Goal: Information Seeking & Learning: Learn about a topic

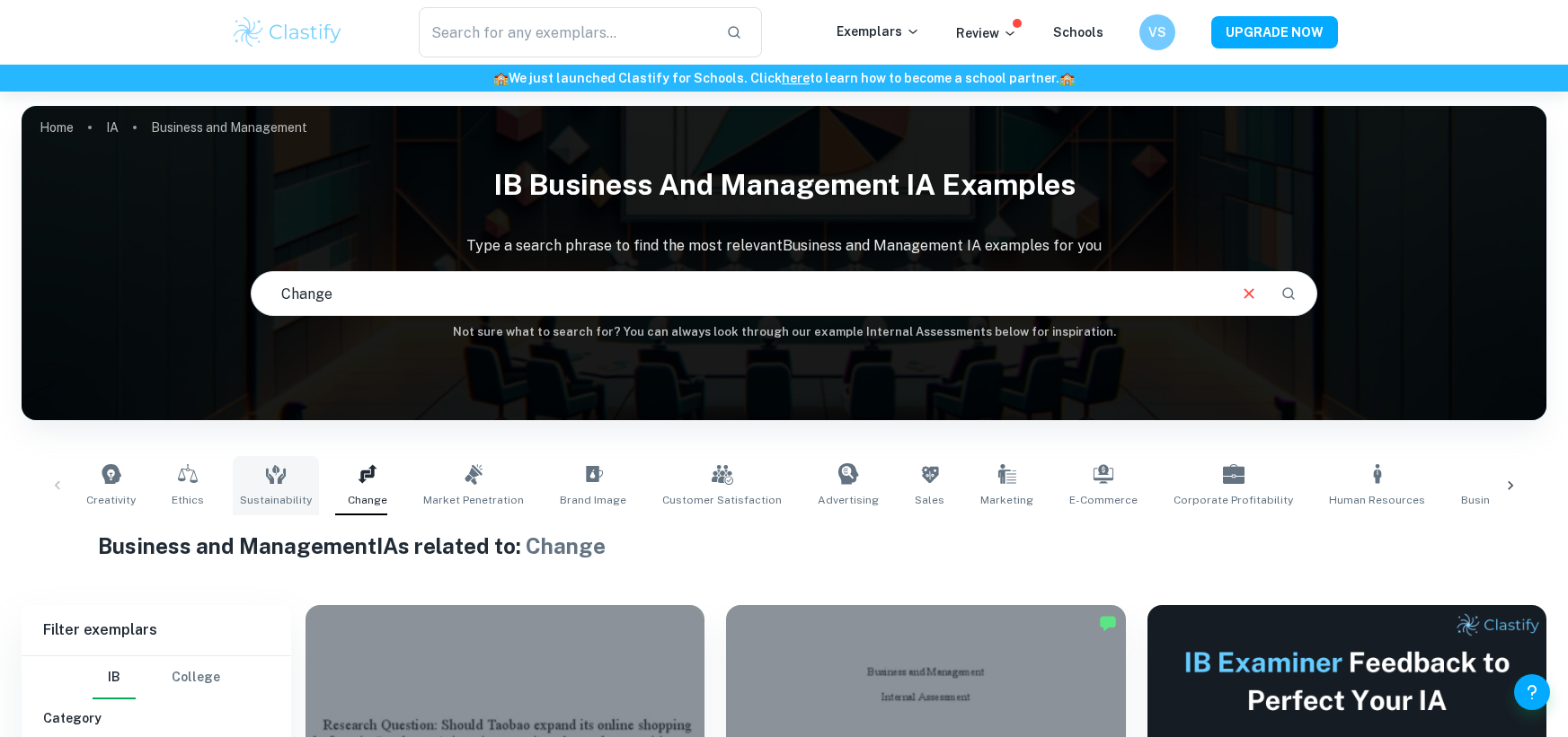
scroll to position [180, 0]
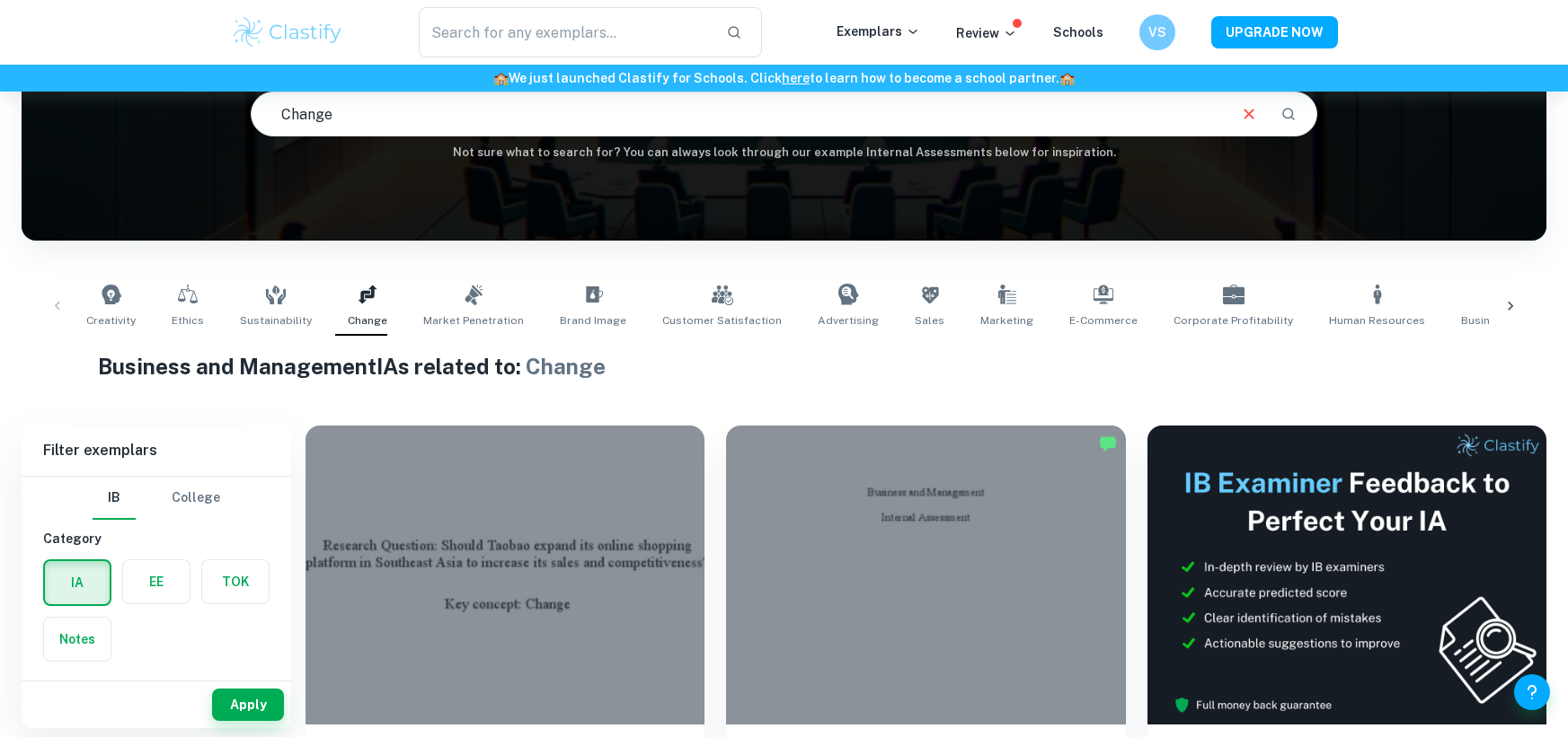
click at [241, 476] on hr at bounding box center [156, 476] width 269 height 1
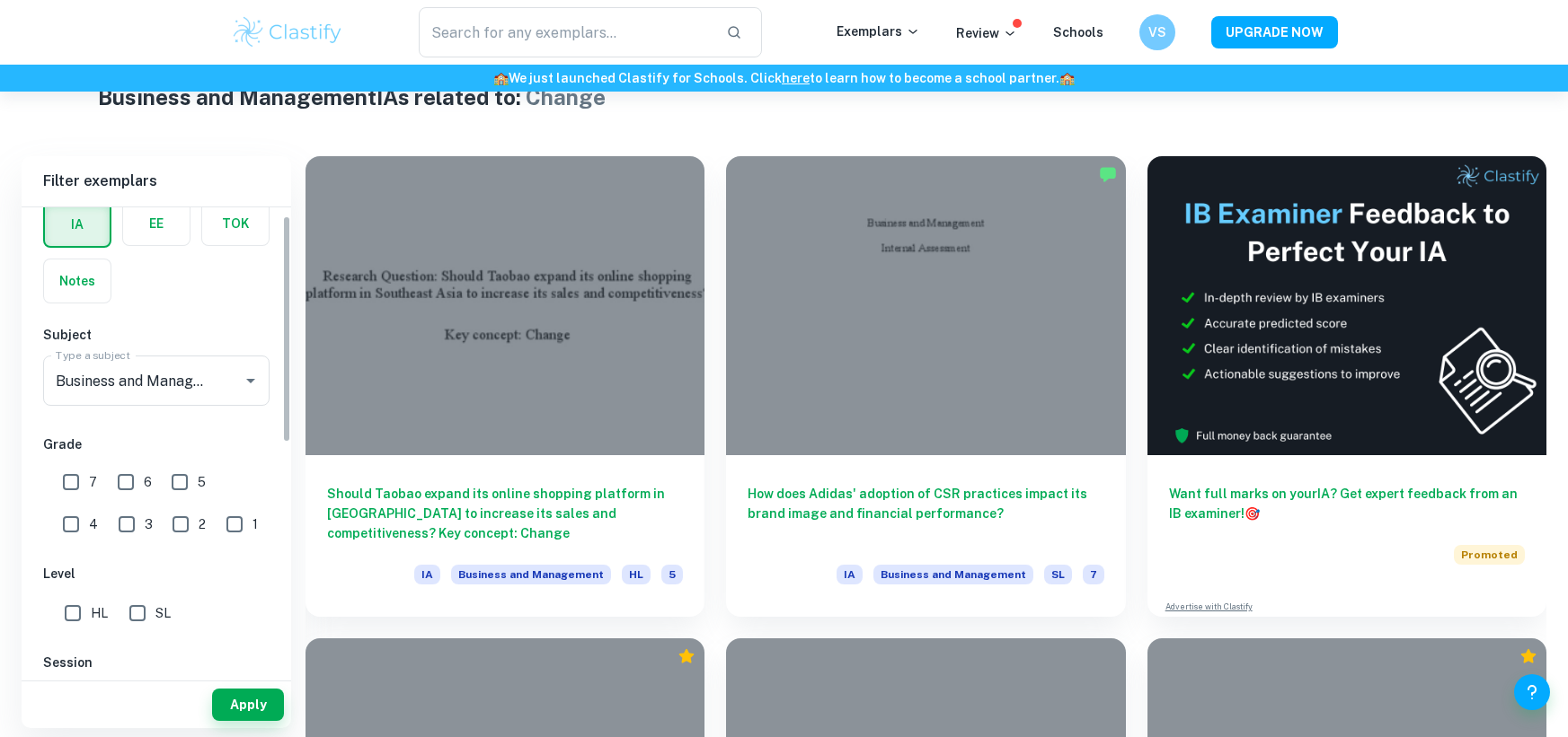
scroll to position [89, 0]
click at [67, 483] on input "7" at bounding box center [71, 481] width 36 height 36
checkbox input "true"
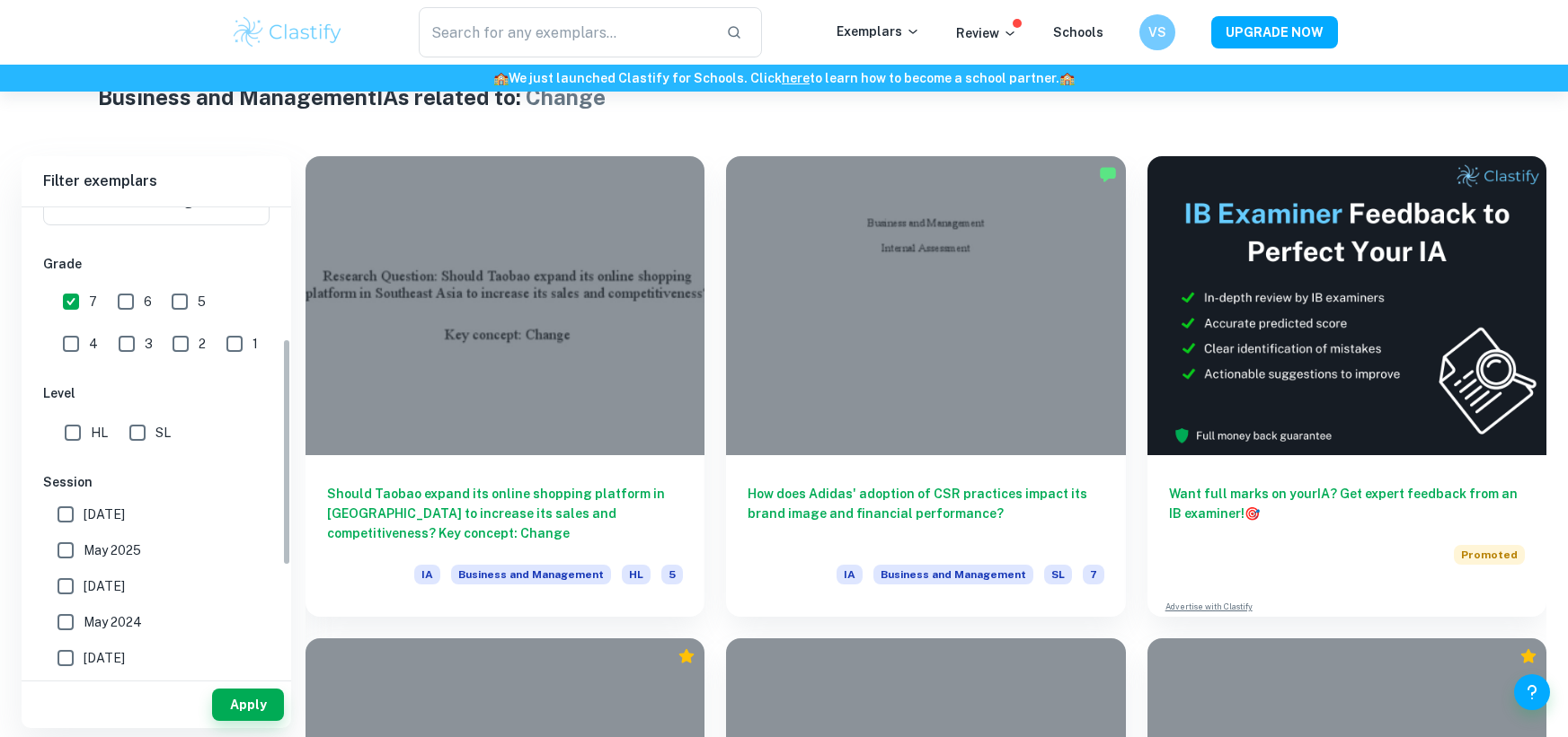
click at [128, 428] on input "SL" at bounding box center [137, 433] width 36 height 36
checkbox input "true"
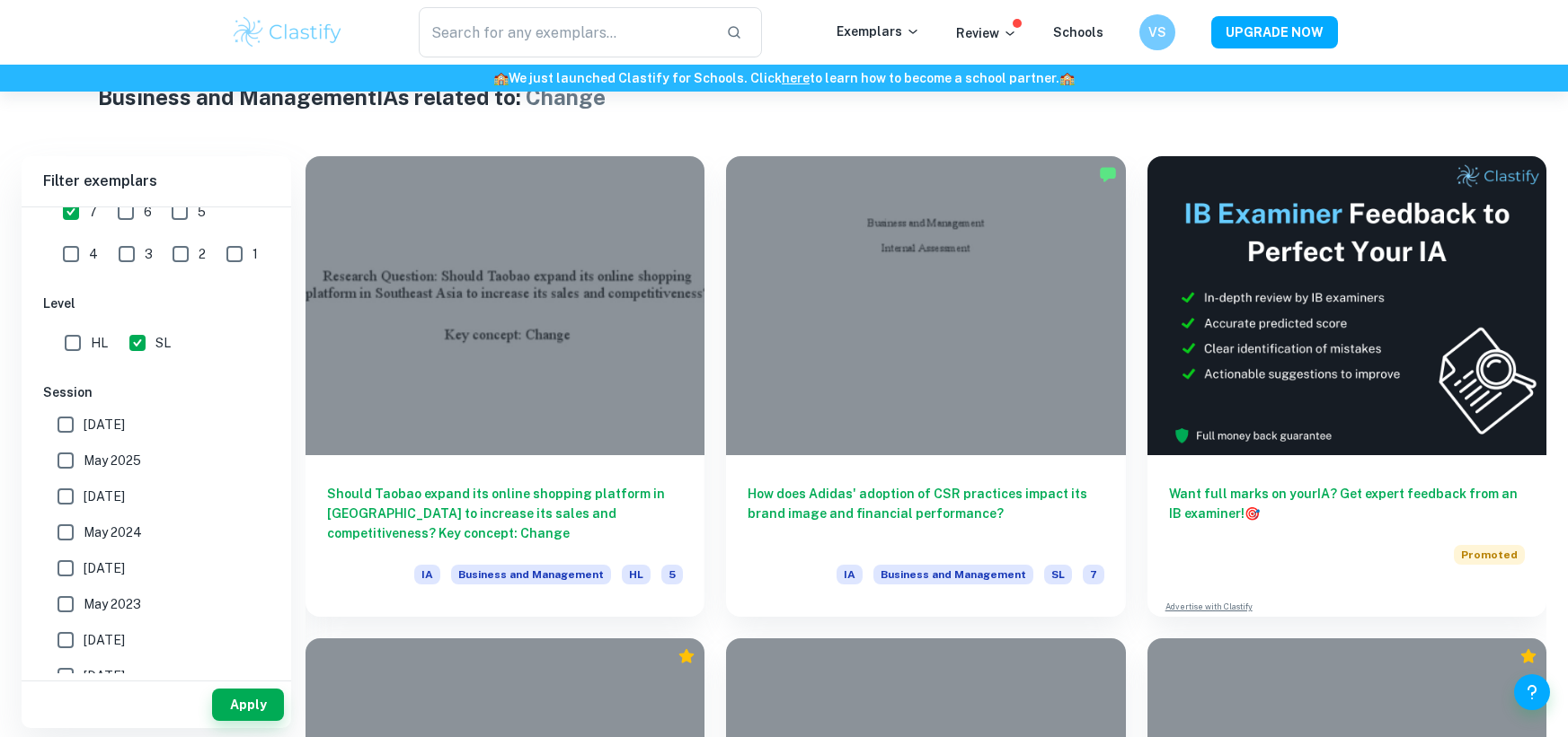
click at [58, 486] on input "[DATE]" at bounding box center [66, 497] width 36 height 36
checkbox input "true"
drag, startPoint x: 65, startPoint y: 521, endPoint x: 73, endPoint y: 560, distance: 39.8
click at [65, 526] on input "May 2024" at bounding box center [66, 533] width 36 height 36
checkbox input "true"
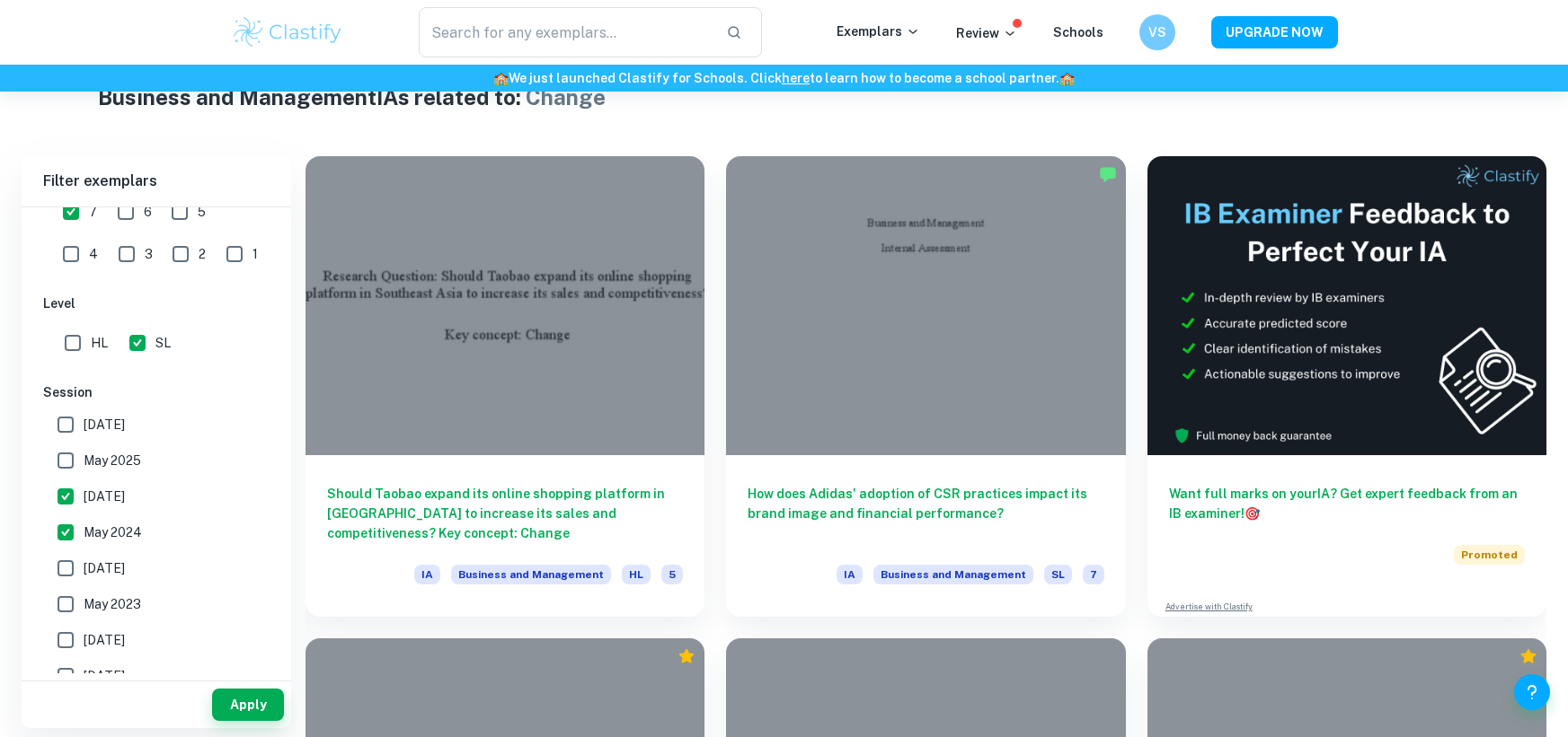
drag, startPoint x: 73, startPoint y: 564, endPoint x: 104, endPoint y: 593, distance: 42.4
click at [73, 565] on input "[DATE]" at bounding box center [66, 568] width 36 height 36
checkbox input "true"
click at [222, 699] on button "Apply" at bounding box center [249, 704] width 72 height 33
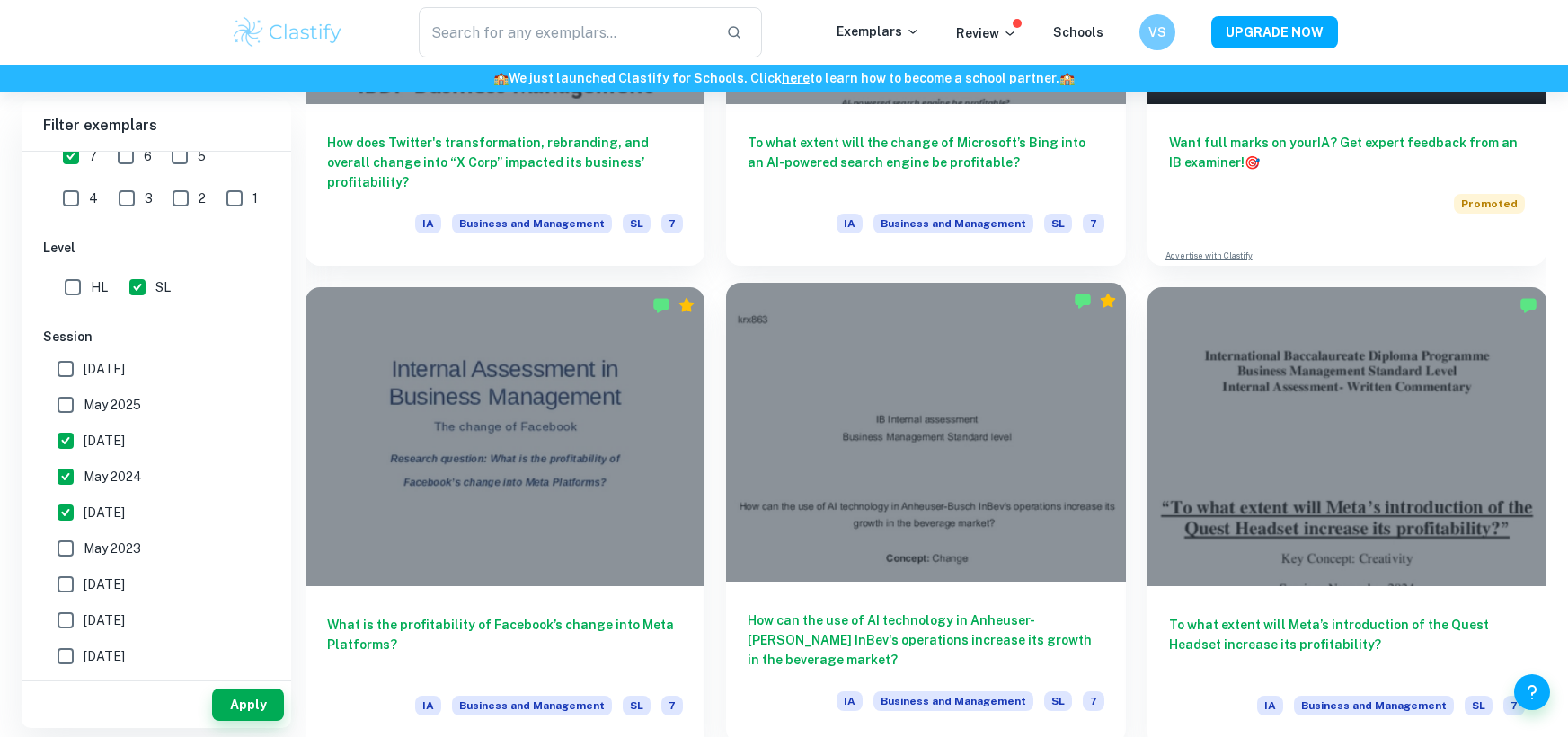
scroll to position [808, 0]
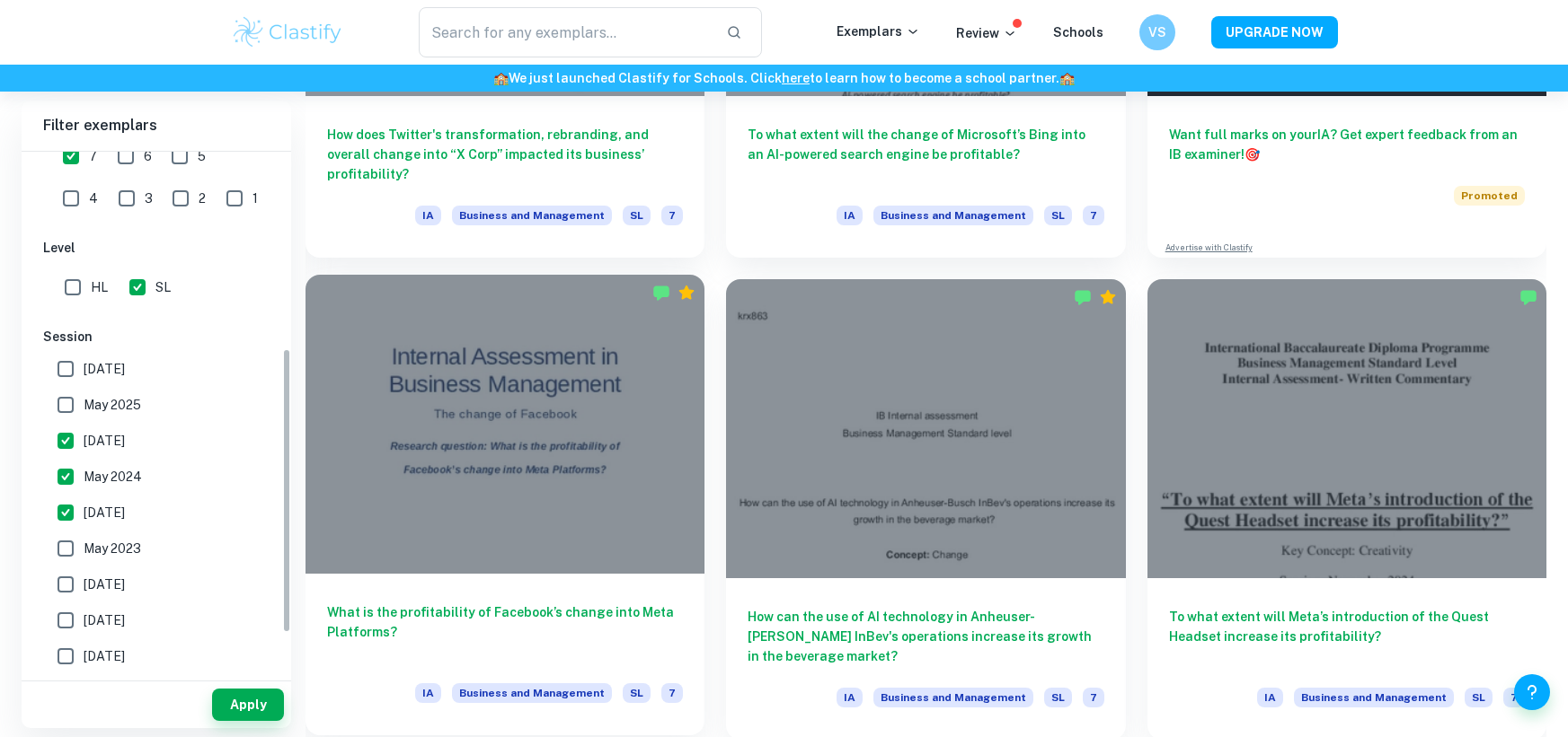
click at [478, 510] on div at bounding box center [504, 424] width 399 height 299
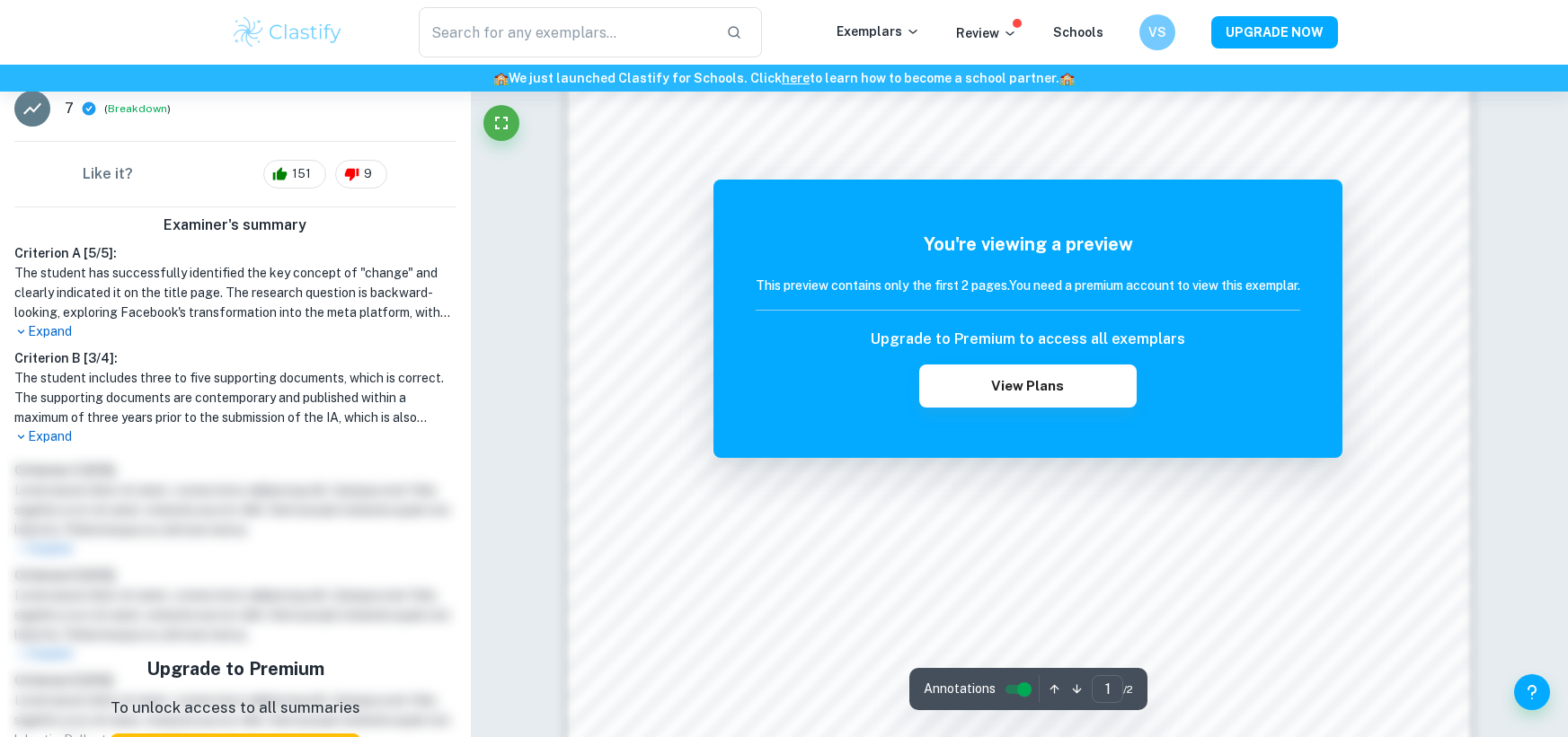
scroll to position [2045, 0]
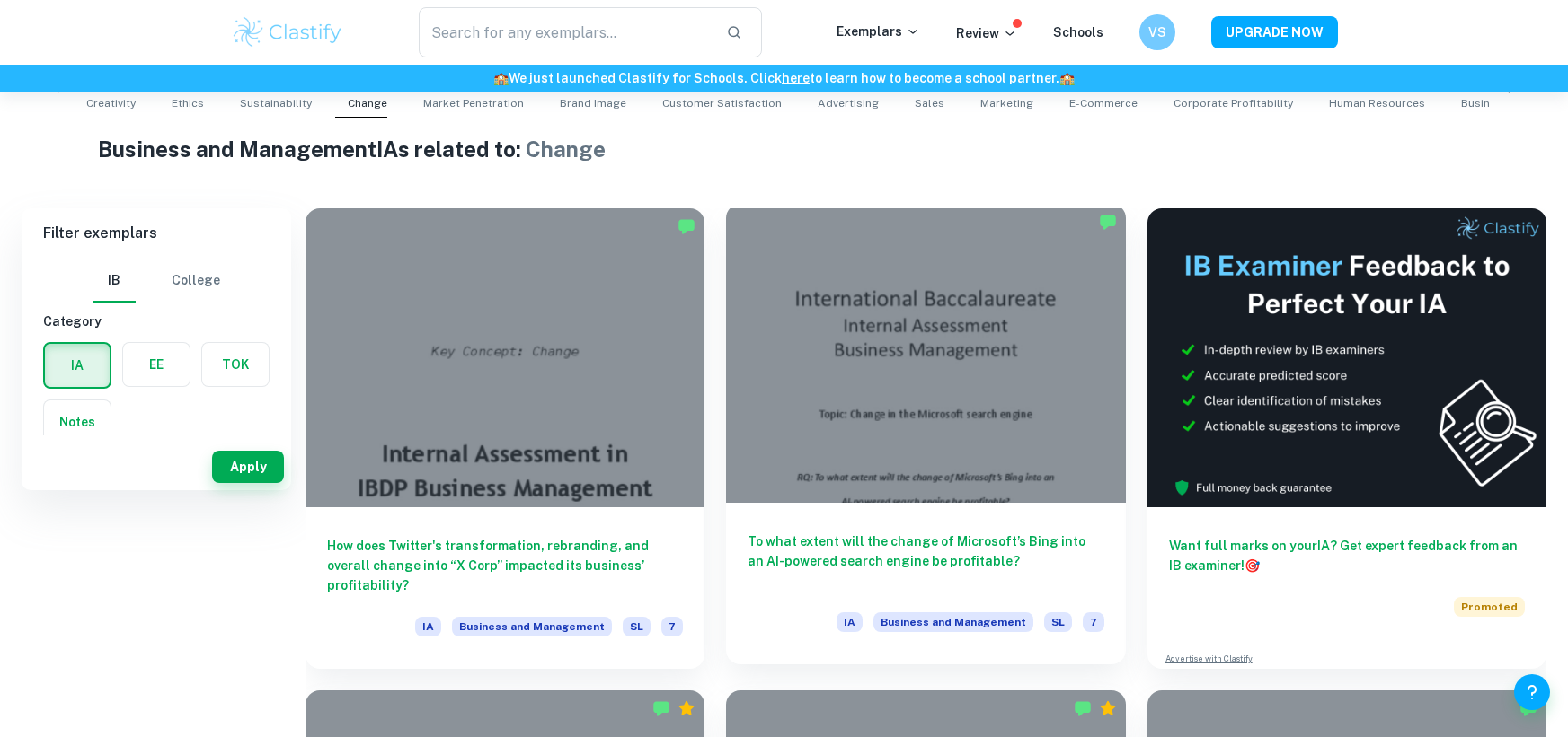
scroll to position [406, 0]
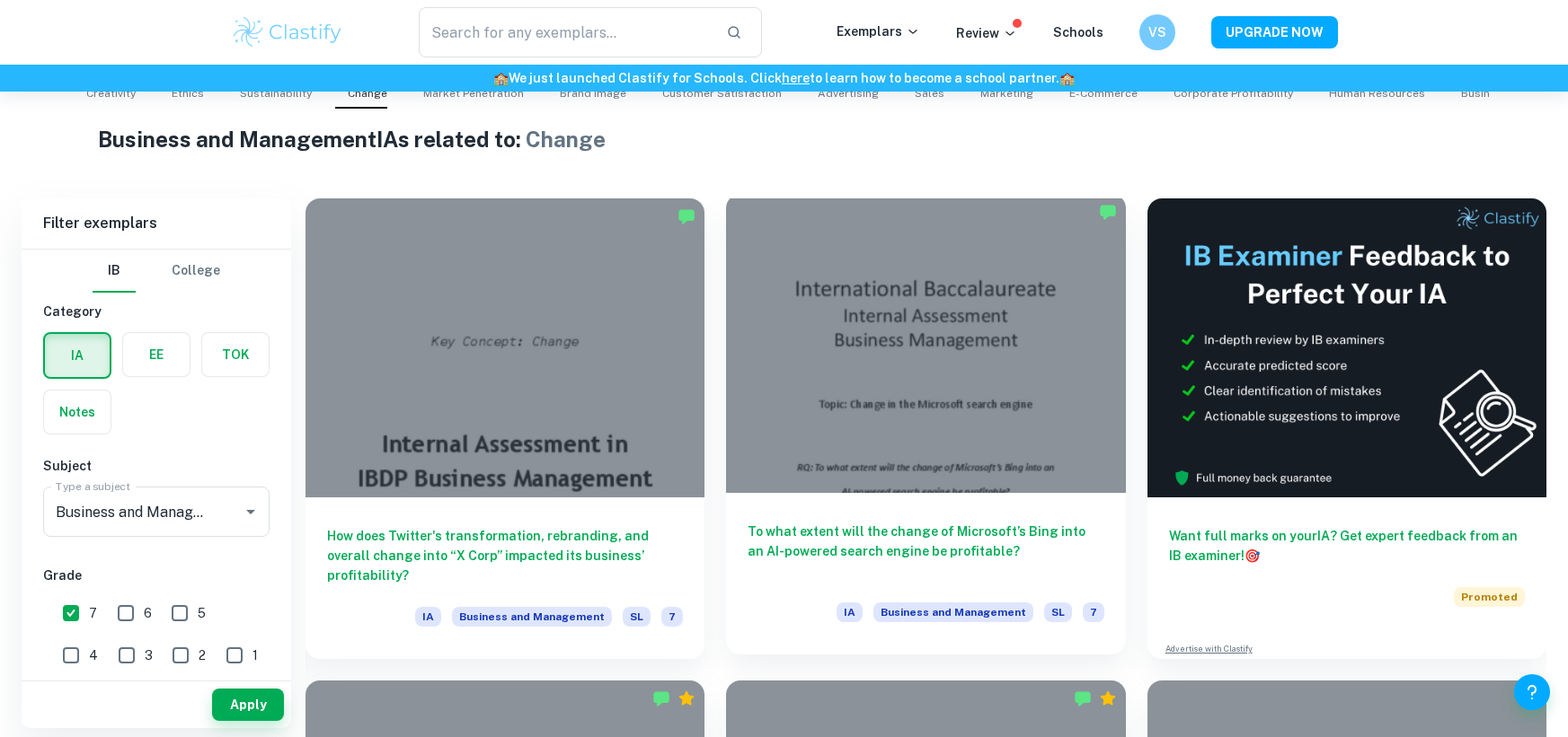
click at [1029, 465] on div at bounding box center [925, 343] width 399 height 299
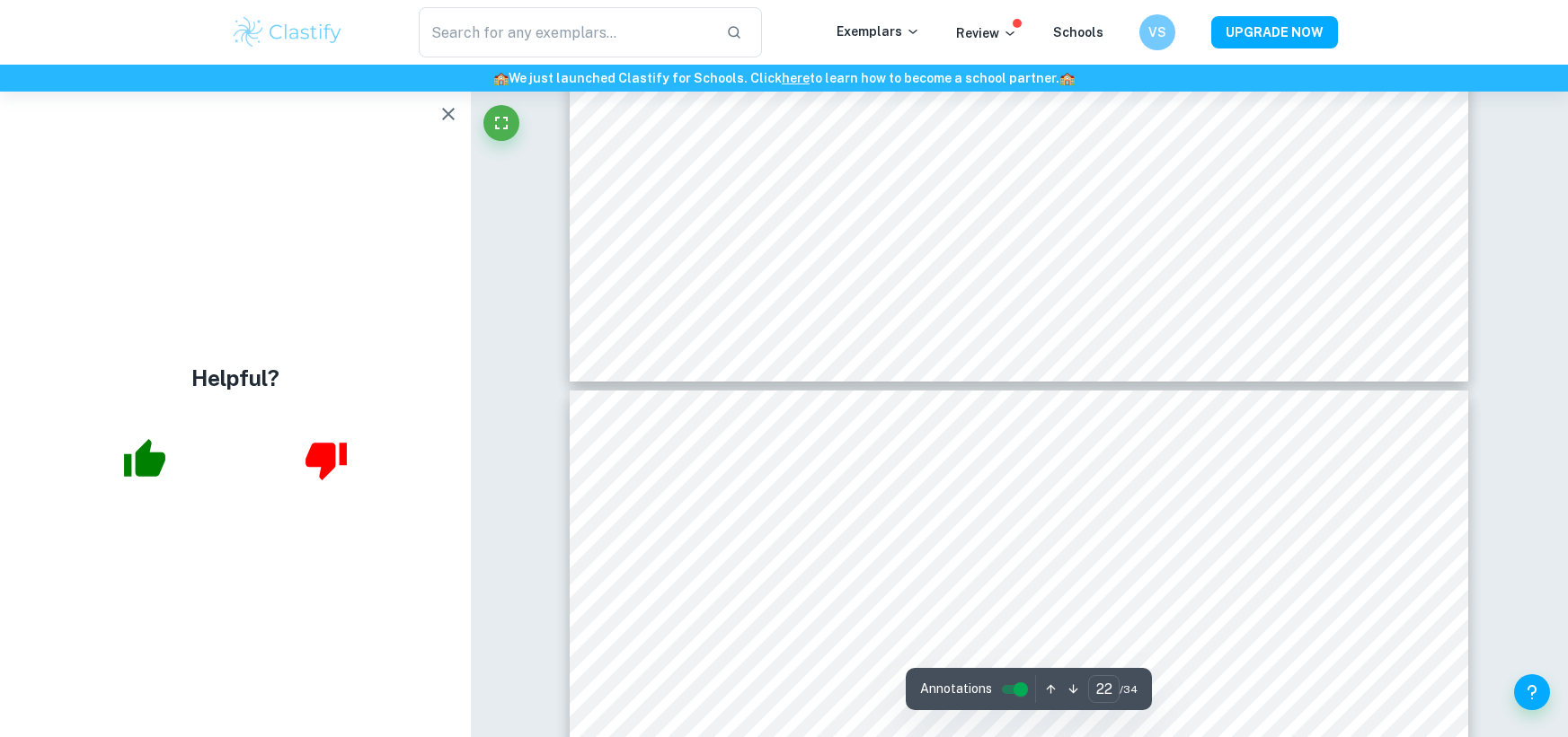
scroll to position [28318, 0]
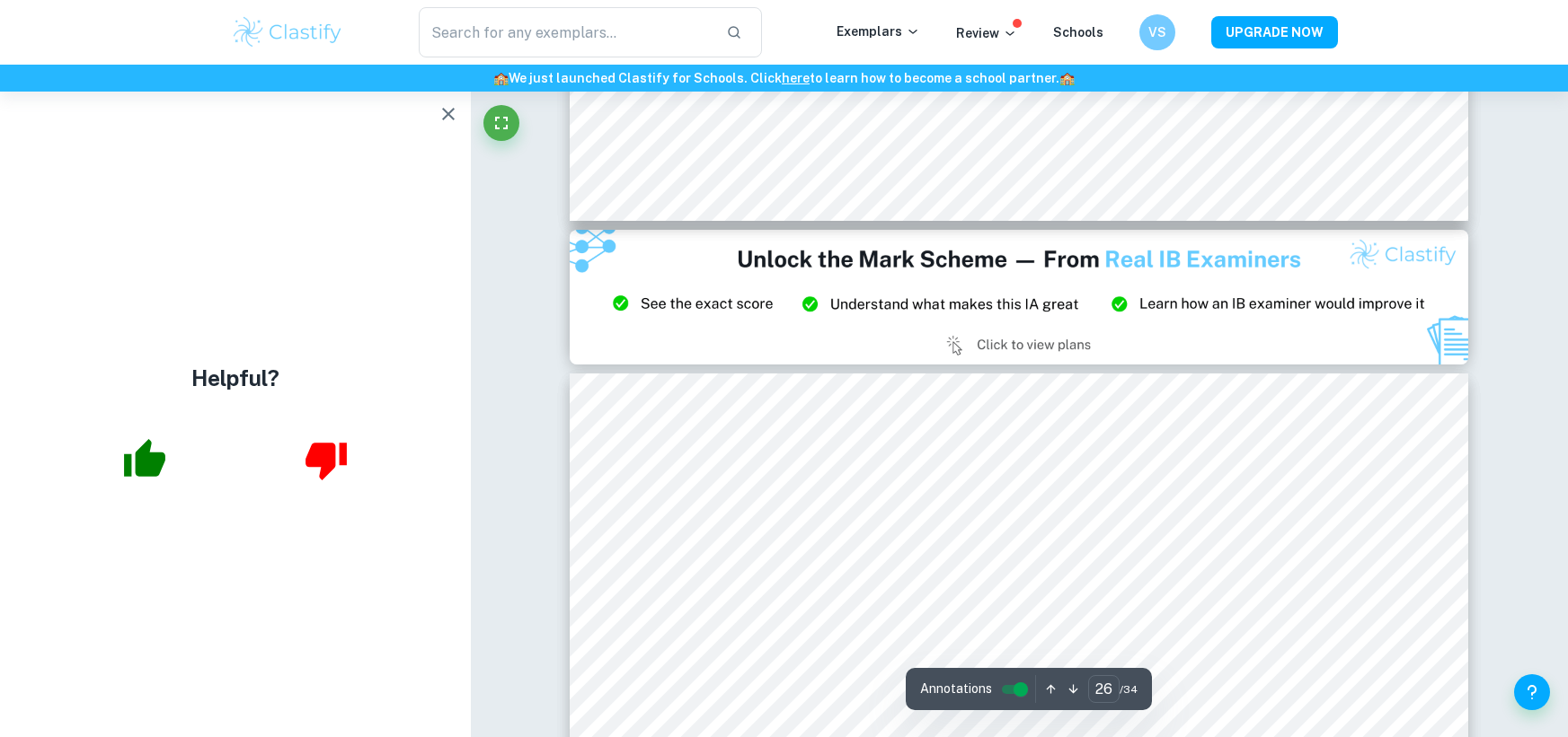
type input "27"
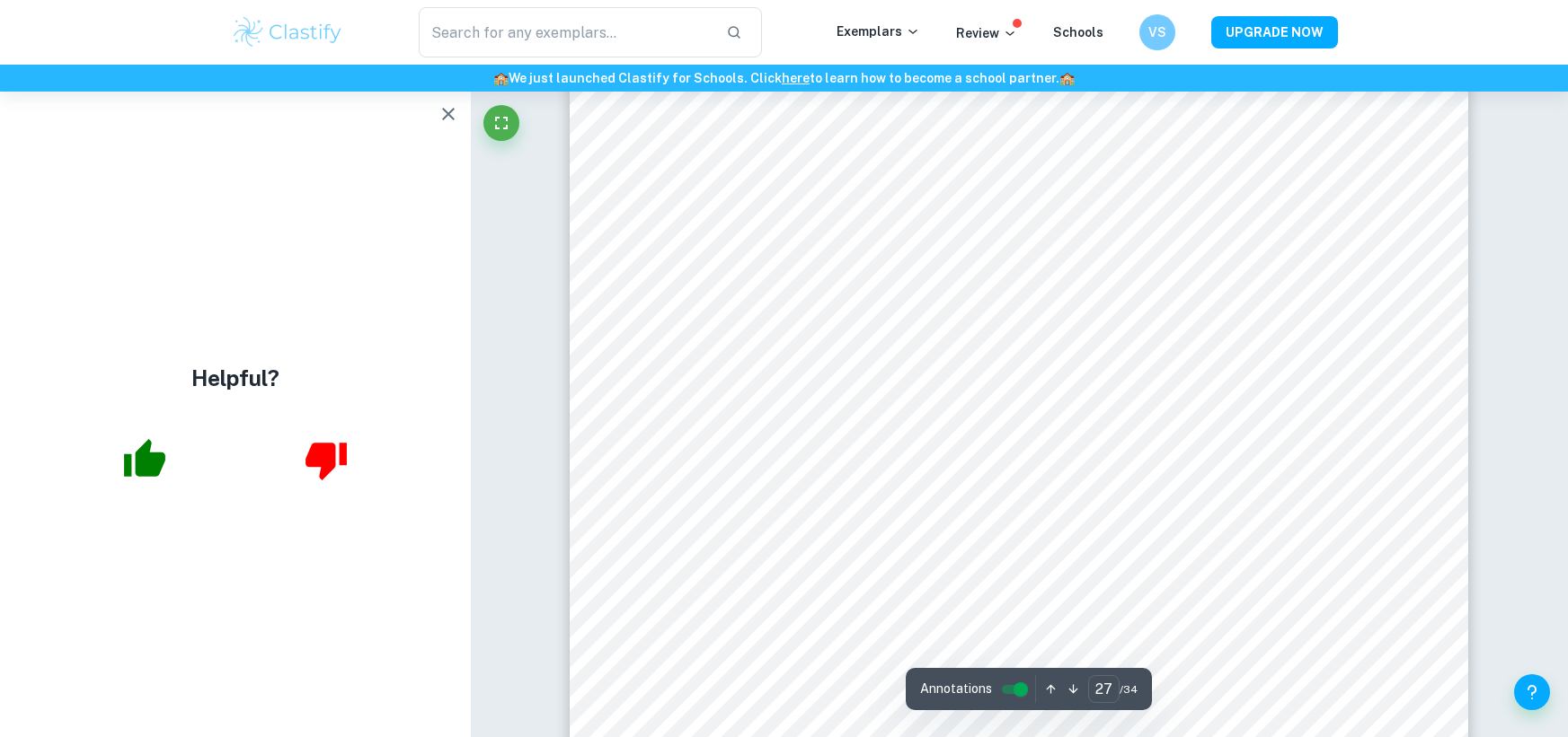
scroll to position [34333, 0]
